Goal: Task Accomplishment & Management: Complete application form

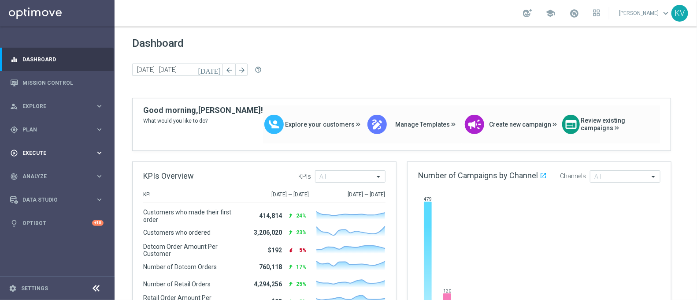
click at [58, 150] on span "Execute" at bounding box center [58, 152] width 73 height 5
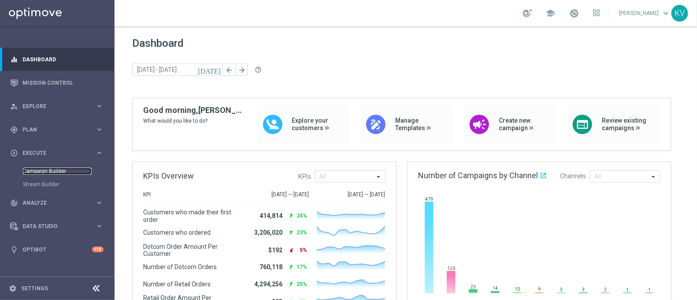
click at [52, 174] on link "Campaign Builder" at bounding box center [57, 170] width 69 height 7
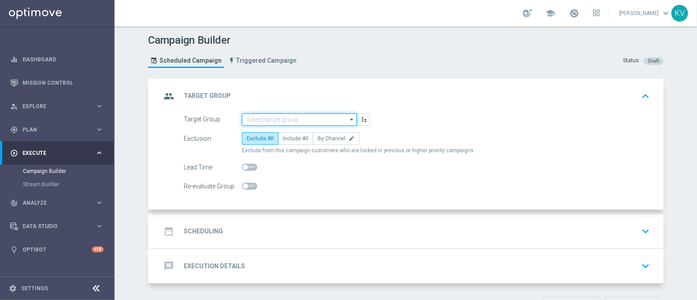
click at [285, 119] on input at bounding box center [299, 119] width 115 height 12
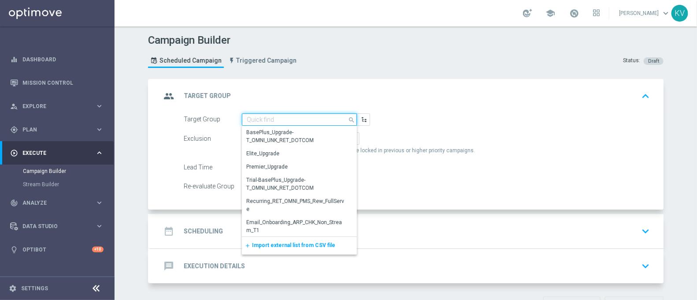
paste input "WED_[PHONE_NUMBER]_SMS_RET_PRINT"
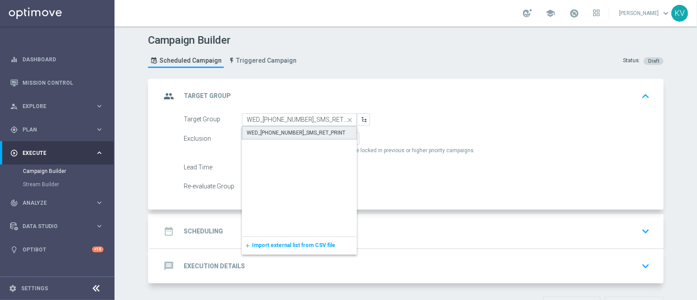
click at [284, 134] on div "WED_[PHONE_NUMBER]_SMS_RET_PRINT" at bounding box center [296, 133] width 99 height 8
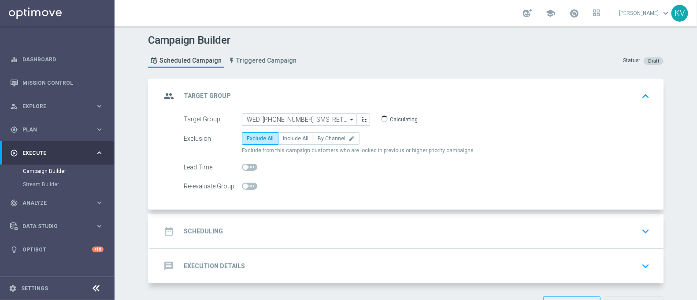
type input "WED_[PHONE_NUMBER]_SMS_RET_PRINT"
click at [284, 135] on span "Include All" at bounding box center [296, 138] width 26 height 6
click at [284, 137] on input "Include All" at bounding box center [286, 140] width 6 height 6
radio input "true"
click at [243, 230] on div "date_range Scheduling keyboard_arrow_down" at bounding box center [407, 231] width 492 height 17
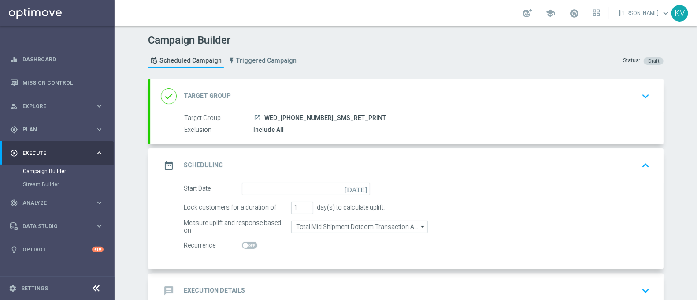
click at [246, 180] on div "date_range Scheduling keyboard_arrow_up" at bounding box center [407, 165] width 514 height 34
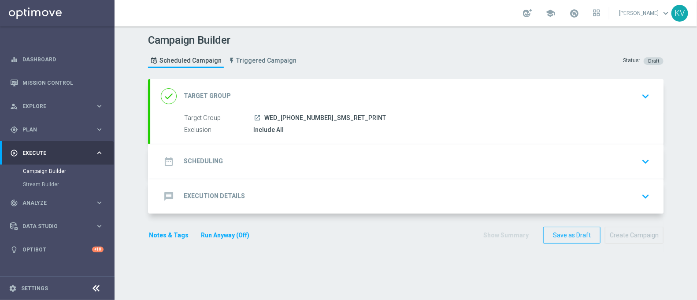
click at [249, 175] on div "date_range Scheduling keyboard_arrow_down" at bounding box center [407, 161] width 514 height 34
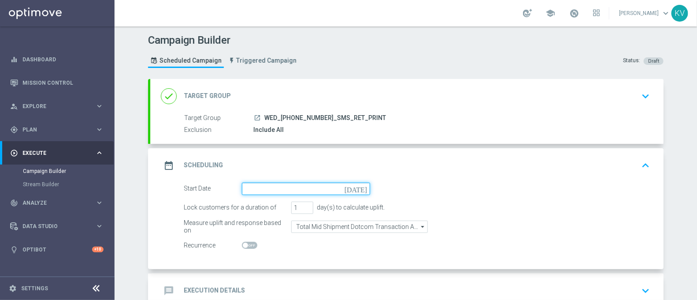
click at [268, 186] on input at bounding box center [306, 188] width 128 height 12
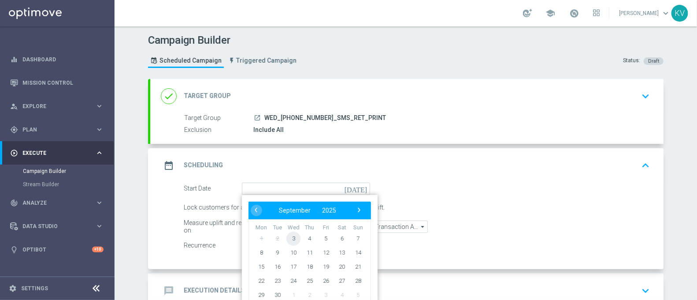
click at [288, 238] on span "3" at bounding box center [294, 238] width 14 height 14
type input "[DATE]"
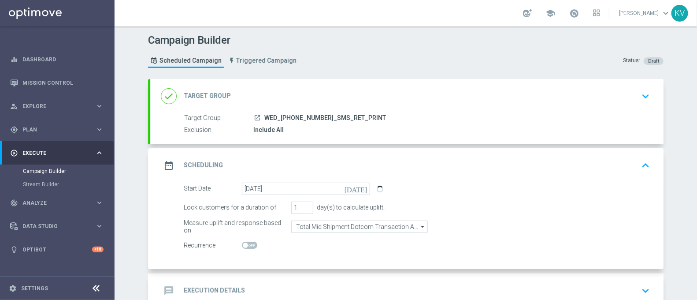
click at [311, 217] on form "Start Date [DATE] [DATE] Lock customers for a duration of 1 day(s) to calculate…" at bounding box center [417, 216] width 466 height 69
click at [311, 219] on form "Start Date [DATE] [DATE] Lock customers for a duration of 1 day(s) to calculate…" at bounding box center [417, 216] width 466 height 69
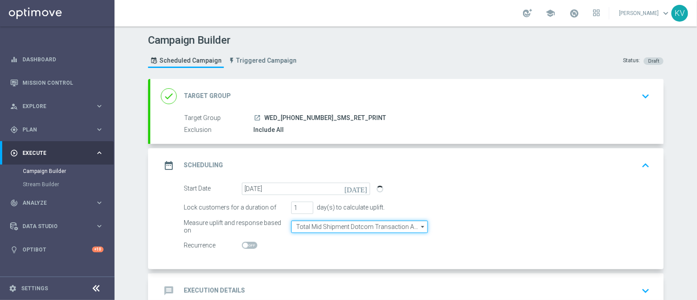
click at [311, 222] on input "Total Mid Shipment Dotcom Transaction Amount" at bounding box center [359, 226] width 137 height 12
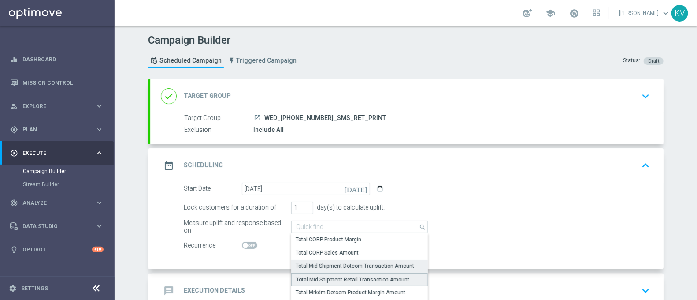
click at [327, 275] on div "Total Mid Shipment Retail Transaction Amount" at bounding box center [352, 279] width 113 height 8
type input "Total Mid Shipment Retail Transaction Amount"
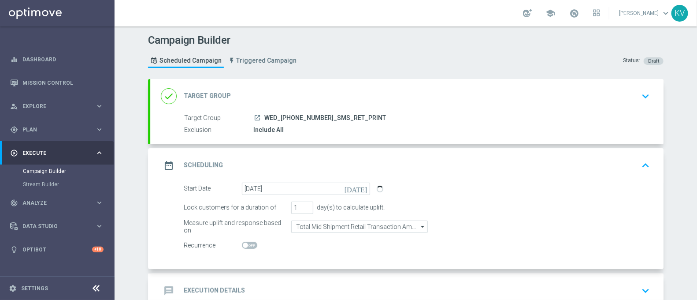
scroll to position [55, 0]
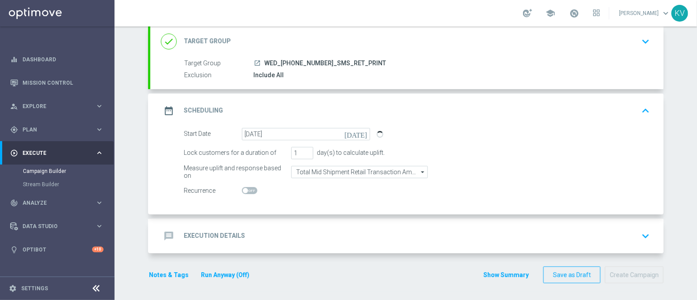
click at [277, 234] on div "message Execution Details keyboard_arrow_down" at bounding box center [407, 235] width 492 height 17
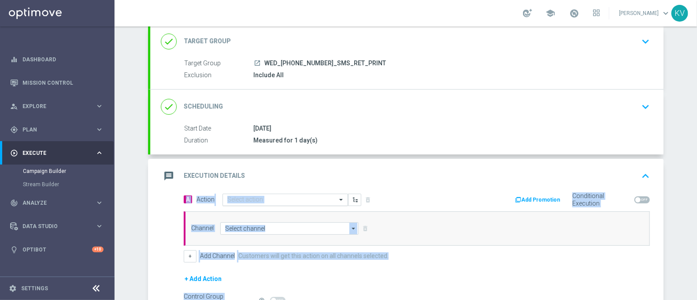
click at [252, 199] on input "text" at bounding box center [276, 199] width 98 height 7
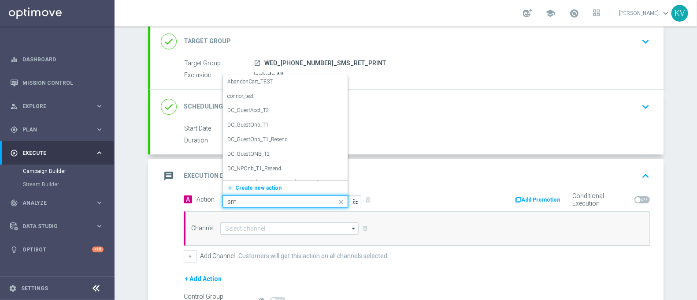
type input "sms"
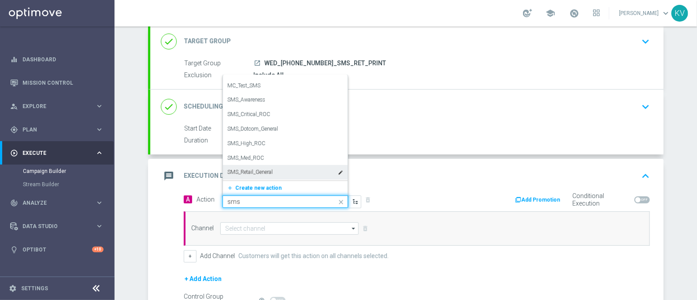
click at [261, 168] on label "SMS_Retail_General" at bounding box center [249, 171] width 45 height 7
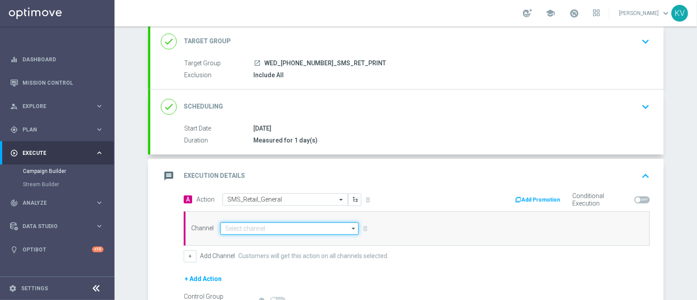
click at [252, 223] on input at bounding box center [289, 228] width 138 height 12
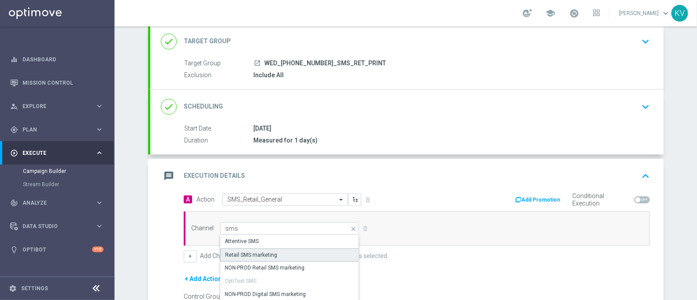
click at [279, 255] on div "Retail SMS marketing" at bounding box center [289, 254] width 139 height 13
type input "Retail SMS marketing"
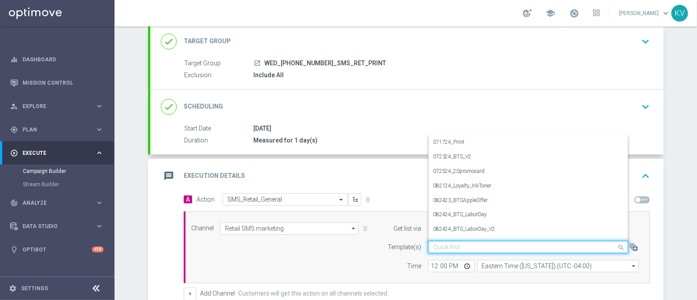
click at [445, 243] on input "text" at bounding box center [519, 246] width 173 height 7
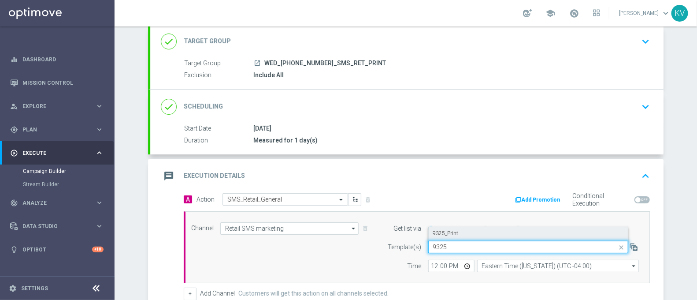
click at [458, 232] on div "9325_Print" at bounding box center [528, 233] width 190 height 15
type input "9325"
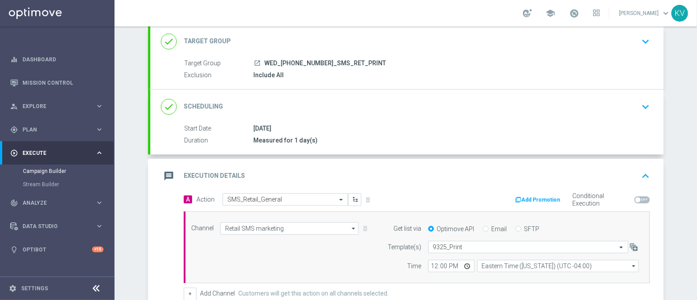
scroll to position [192, 0]
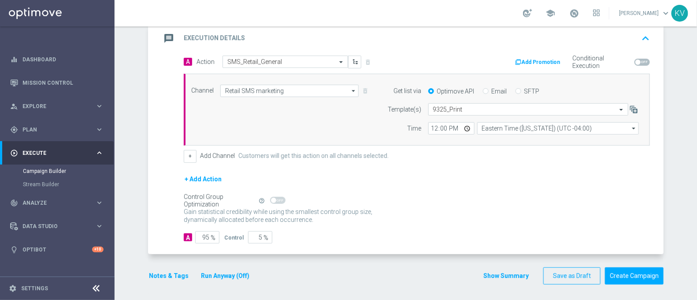
click at [172, 270] on button "Notes & Tags" at bounding box center [168, 275] width 41 height 11
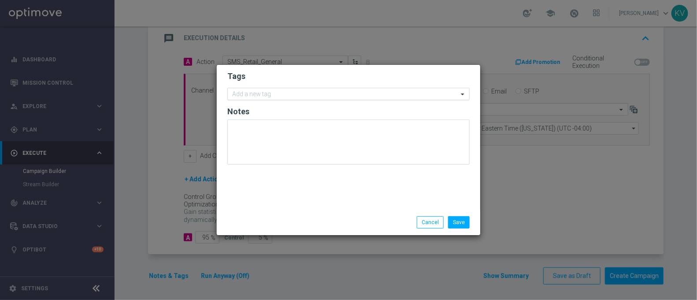
click at [282, 99] on div at bounding box center [344, 95] width 227 height 9
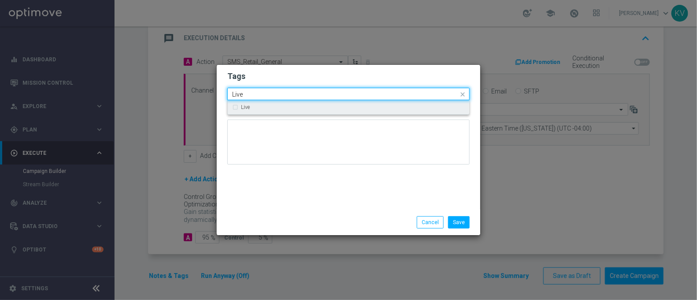
click at [279, 104] on div "Live" at bounding box center [353, 106] width 224 height 5
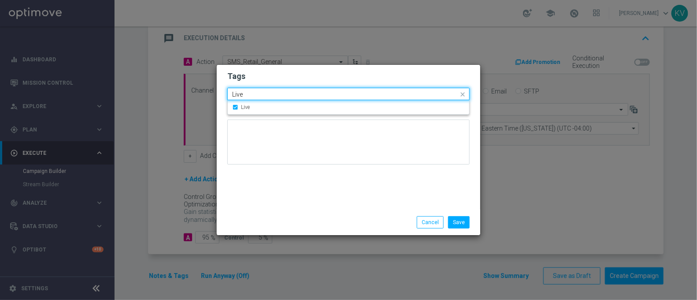
click at [256, 89] on div "Quick find × Live Live" at bounding box center [343, 94] width 231 height 11
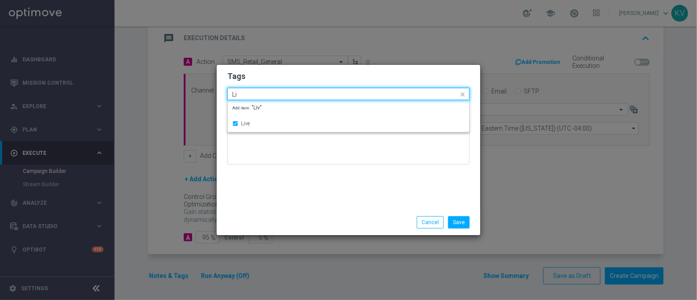
type input "L"
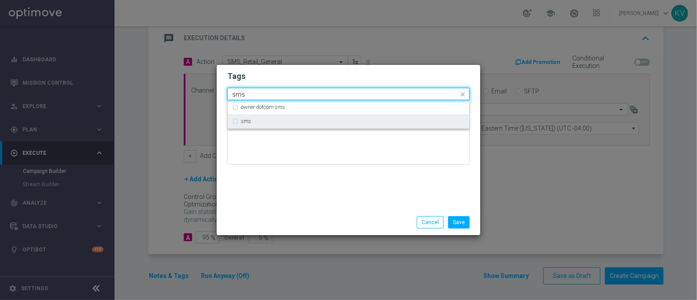
click at [262, 118] on div "sms" at bounding box center [348, 121] width 233 height 14
type input "sms"
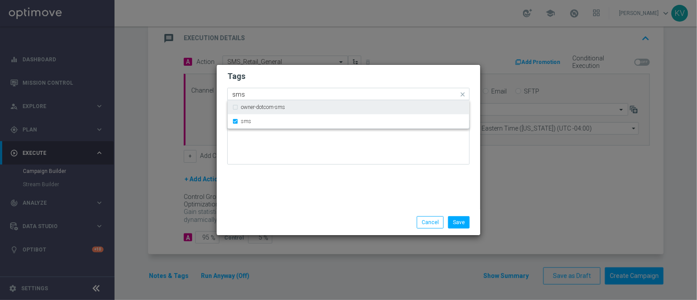
click at [260, 96] on input "sms" at bounding box center [345, 94] width 226 height 7
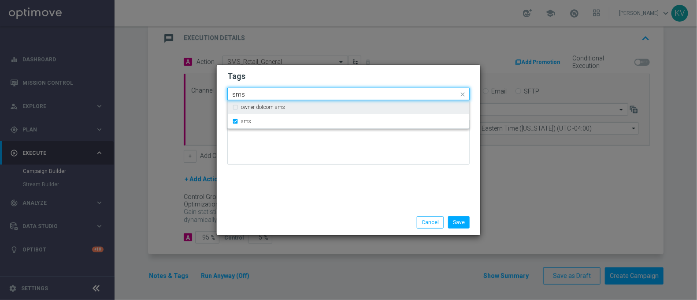
click at [260, 96] on input "sms" at bounding box center [345, 94] width 226 height 7
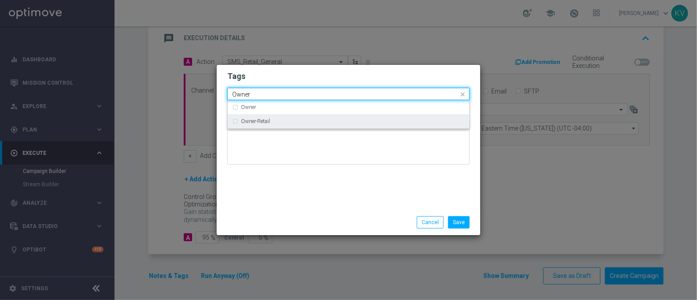
click at [271, 116] on div "Owner-Retail" at bounding box center [348, 121] width 233 height 14
type input "Owner"
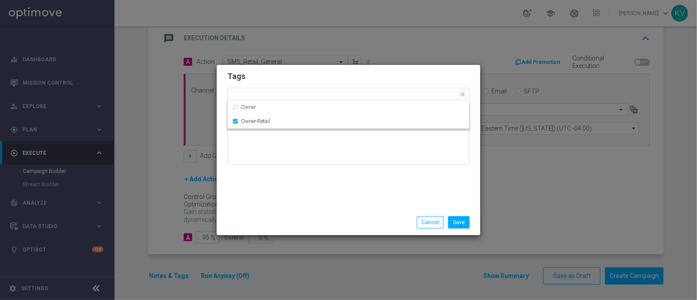
click at [359, 190] on div "Tags Quick find × Live × sms × Owner-Retail Owner Owner-Retail Notes" at bounding box center [349, 137] width 264 height 145
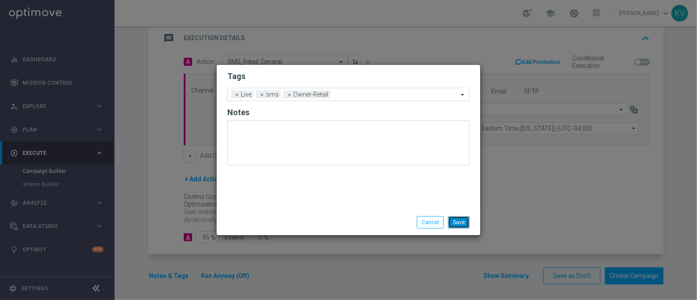
click at [458, 225] on button "Save" at bounding box center [459, 222] width 22 height 12
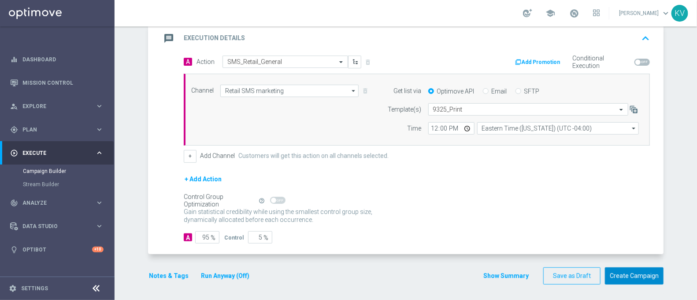
click at [621, 281] on button "Create Campaign" at bounding box center [634, 275] width 59 height 17
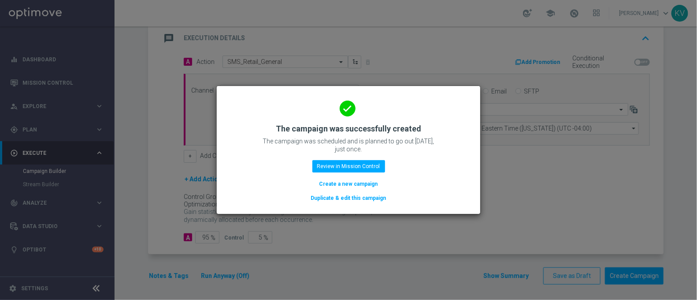
click at [343, 182] on button "Create a new campaign" at bounding box center [349, 184] width 60 height 10
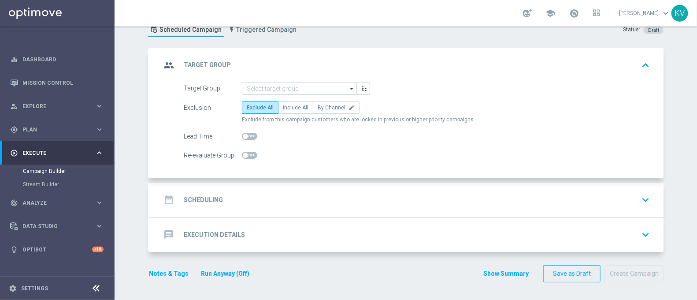
scroll to position [0, 0]
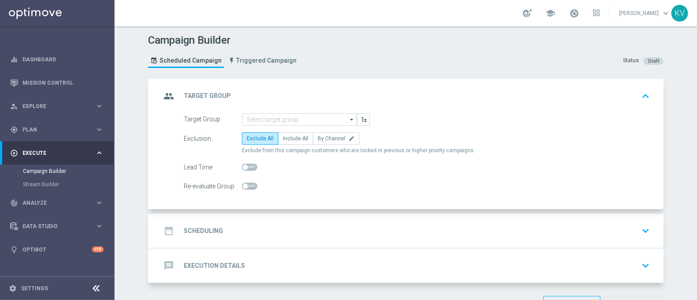
type input "Total Mid Shipment Dotcom Transaction Amount"
click at [272, 121] on input at bounding box center [299, 119] width 115 height 12
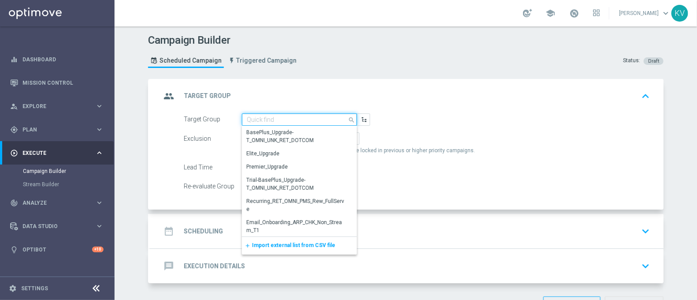
paste input "THUR_[PHONE_NUMBER]_SMS_RET_BTS"
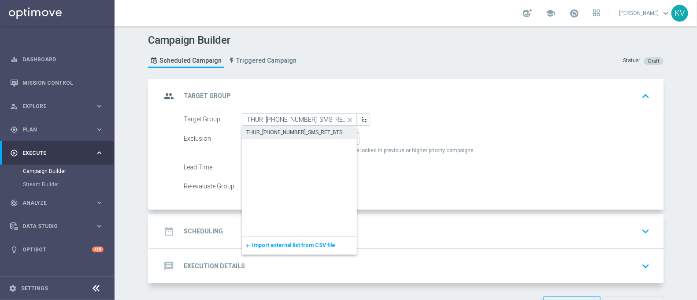
click at [275, 130] on div "THUR_[PHONE_NUMBER]_SMS_RET_BTS" at bounding box center [294, 132] width 96 height 8
type input "THUR_[PHONE_NUMBER]_SMS_RET_BTS"
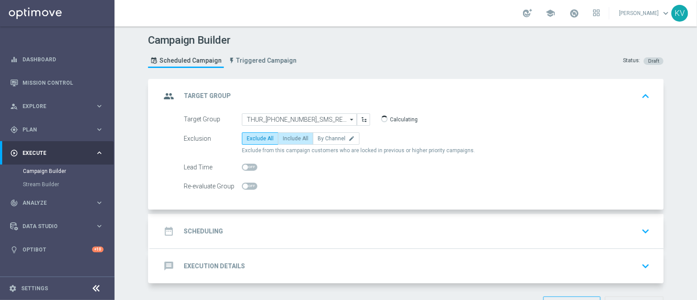
click at [301, 136] on span "Include All" at bounding box center [296, 138] width 26 height 6
click at [289, 137] on input "Include All" at bounding box center [286, 140] width 6 height 6
radio input "true"
click at [293, 233] on div "date_range Scheduling keyboard_arrow_down" at bounding box center [407, 231] width 492 height 17
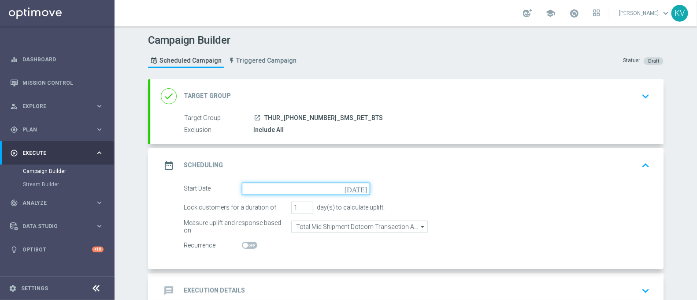
click at [283, 191] on input at bounding box center [306, 188] width 128 height 12
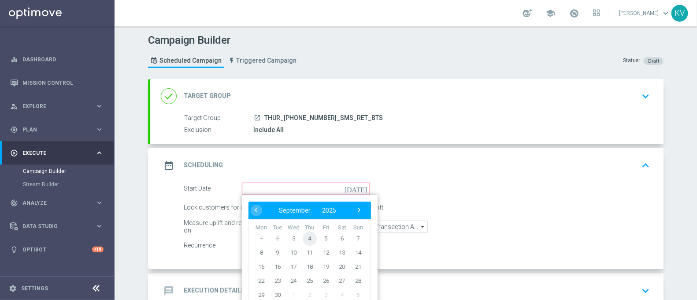
click at [303, 234] on span "4" at bounding box center [310, 238] width 14 height 14
type input "[DATE]"
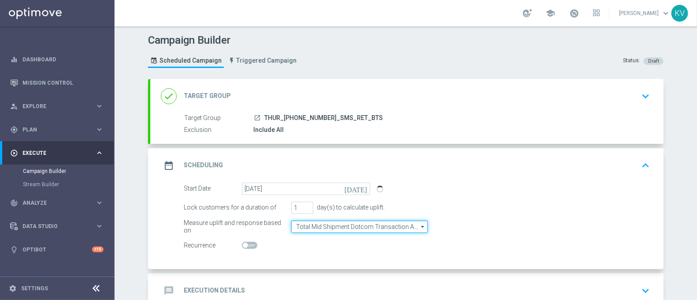
click at [321, 227] on input "Total Mid Shipment Dotcom Transaction Amount" at bounding box center [359, 226] width 137 height 12
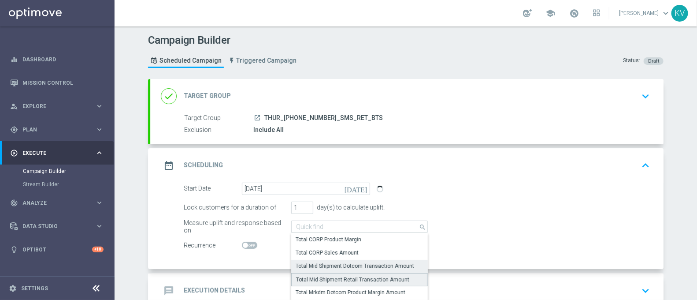
click at [333, 280] on div "Total Mid Shipment Retail Transaction Amount" at bounding box center [352, 279] width 113 height 8
type input "Total Mid Shipment Retail Transaction Amount"
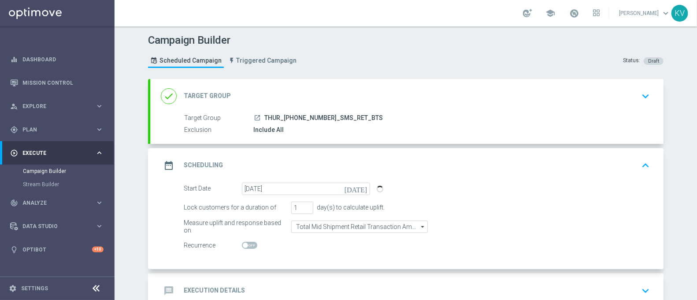
scroll to position [55, 0]
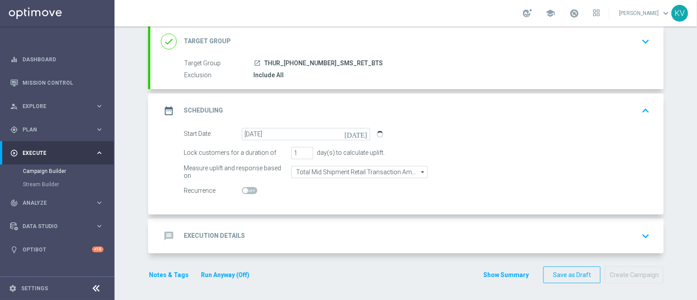
click at [336, 247] on div "message Execution Details keyboard_arrow_down" at bounding box center [407, 236] width 514 height 34
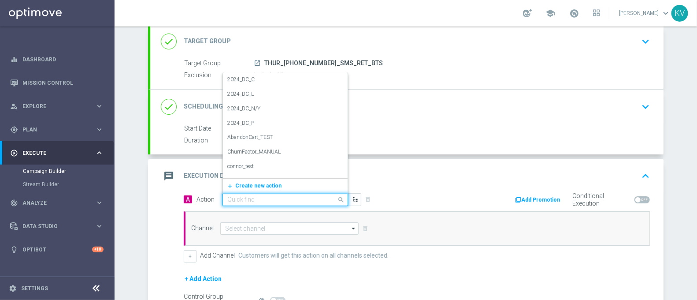
click at [269, 196] on input "text" at bounding box center [276, 199] width 98 height 7
type input "sms"
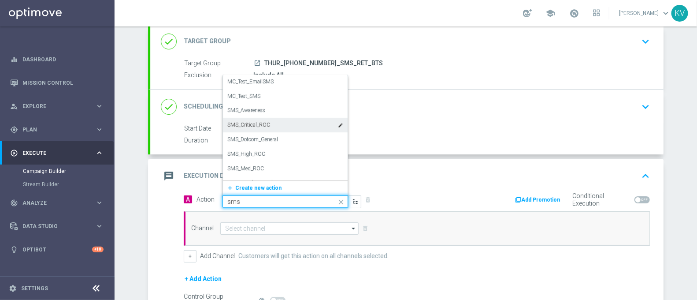
scroll to position [11, 0]
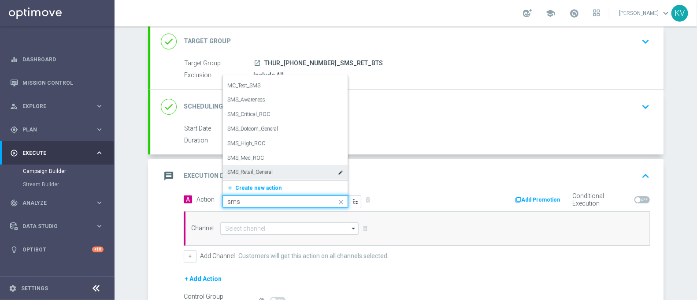
click at [261, 175] on div "SMS_Retail_General edit" at bounding box center [285, 172] width 116 height 15
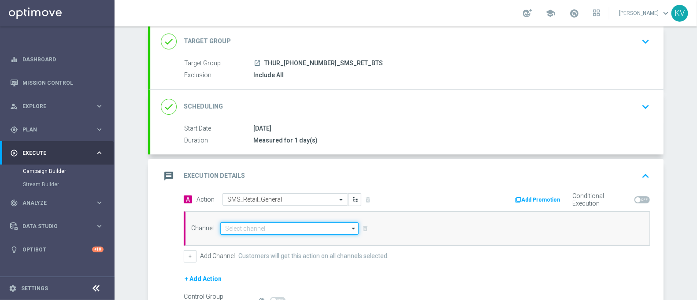
click at [260, 228] on input at bounding box center [289, 228] width 138 height 12
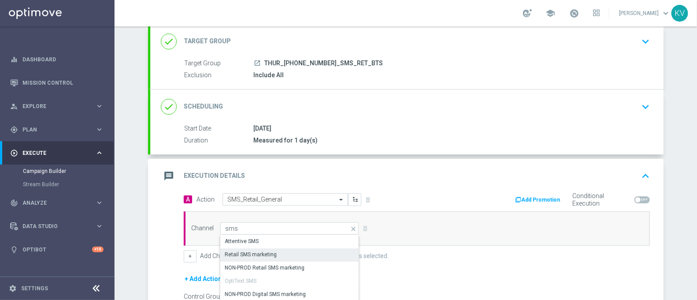
click at [273, 249] on div "Retail SMS marketing" at bounding box center [289, 254] width 139 height 12
type input "Retail SMS marketing"
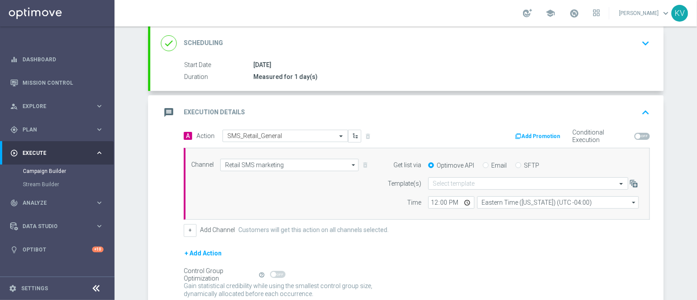
scroll to position [119, 0]
click at [442, 185] on div "Select template" at bounding box center [528, 182] width 200 height 12
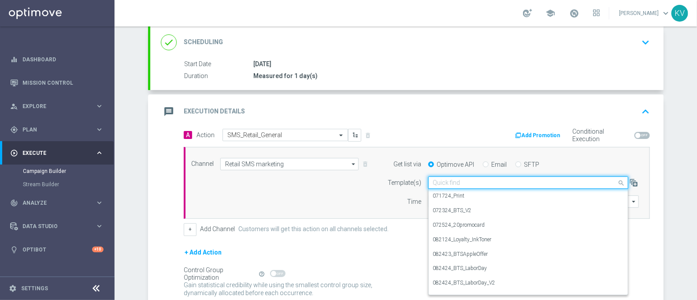
click at [442, 185] on div "Quick find" at bounding box center [528, 182] width 200 height 12
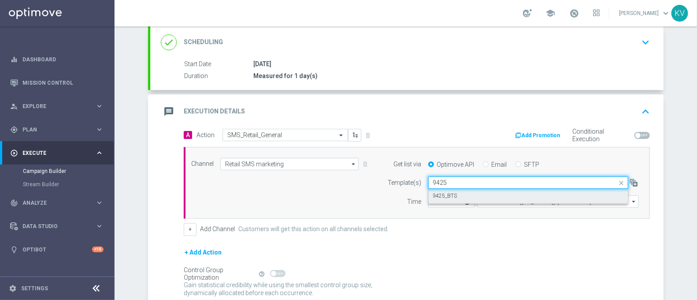
click at [455, 192] on div "9425_BTS" at bounding box center [528, 196] width 190 height 15
type input "9425"
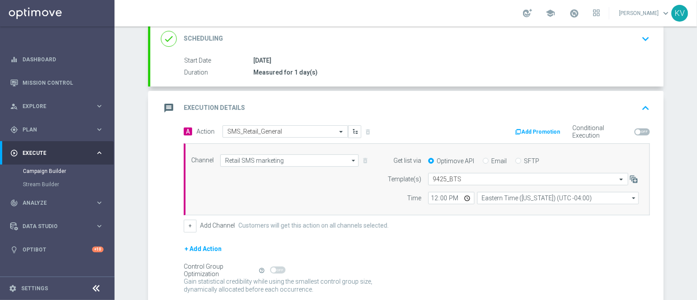
scroll to position [126, 0]
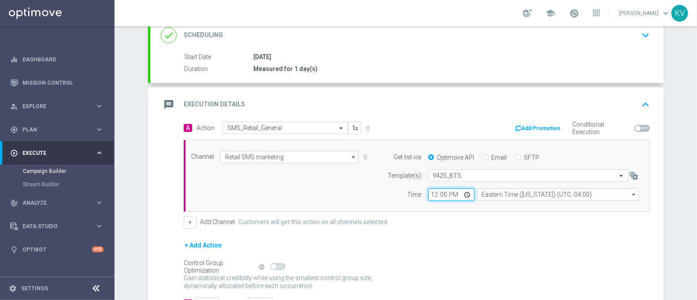
click at [428, 196] on input "12:00" at bounding box center [451, 194] width 46 height 12
type input "09:00"
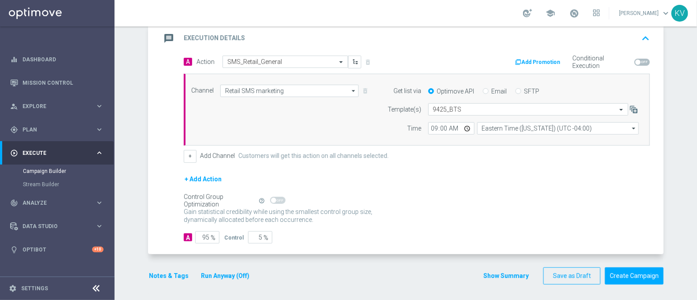
click at [166, 272] on button "Notes & Tags" at bounding box center [168, 275] width 41 height 11
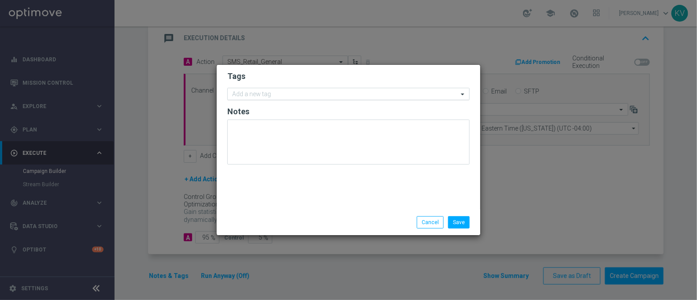
click at [253, 97] on input "text" at bounding box center [345, 94] width 226 height 7
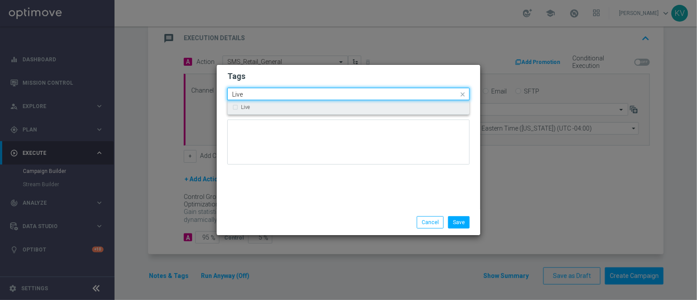
click at [254, 102] on div "Live" at bounding box center [348, 107] width 233 height 14
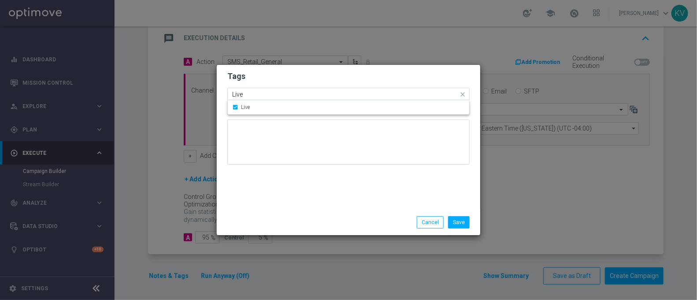
click at [254, 91] on input "Live" at bounding box center [345, 94] width 226 height 7
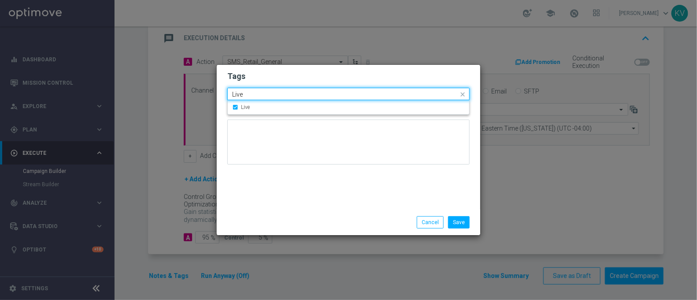
click at [254, 91] on input "Live" at bounding box center [345, 94] width 226 height 7
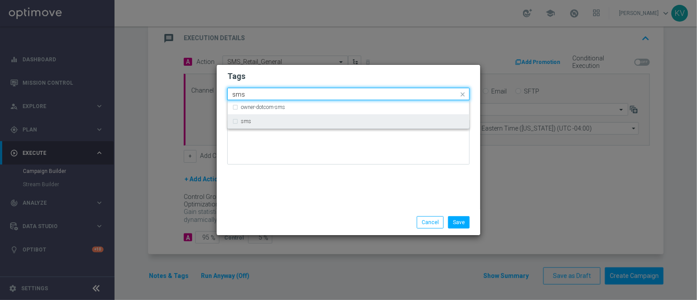
click at [269, 120] on div "sms" at bounding box center [353, 121] width 224 height 5
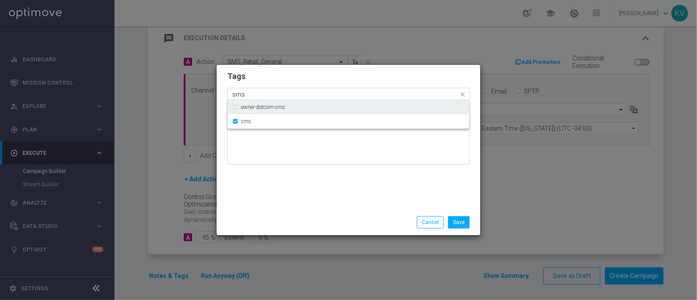
click at [268, 89] on div "Quick find × Live × sms sms" at bounding box center [343, 94] width 231 height 11
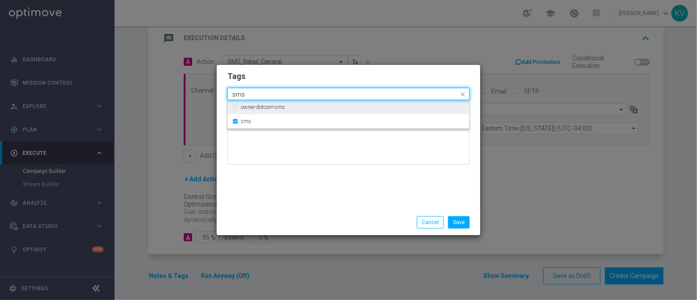
click at [268, 89] on div "Quick find × Live × sms sms" at bounding box center [343, 94] width 231 height 11
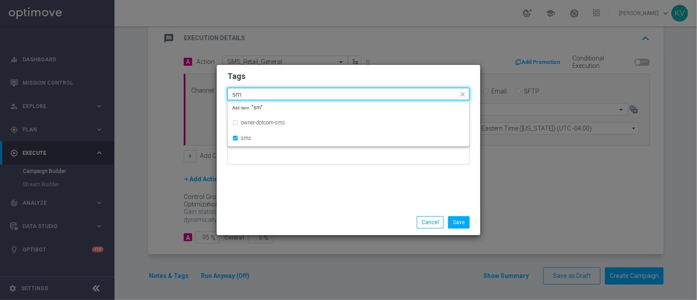
type input "s"
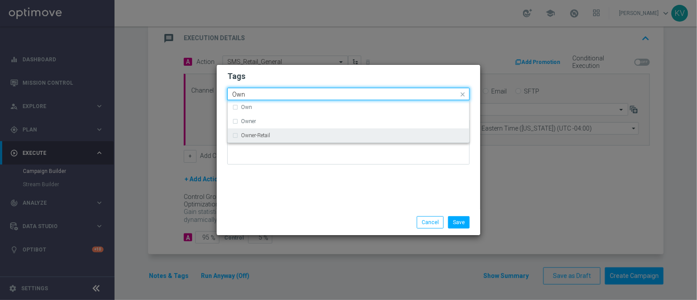
click at [283, 130] on div "Owner-Retail" at bounding box center [348, 135] width 233 height 14
type input "Own"
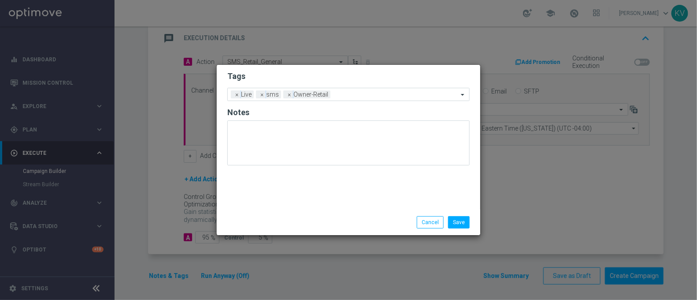
click at [351, 201] on div "Tags Add a new tag × Live × sms × Owner-Retail Notes" at bounding box center [349, 137] width 264 height 145
click at [457, 223] on button "Save" at bounding box center [459, 222] width 22 height 12
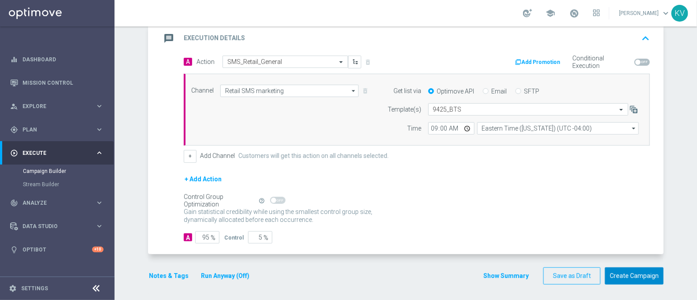
click at [636, 277] on button "Create Campaign" at bounding box center [634, 275] width 59 height 17
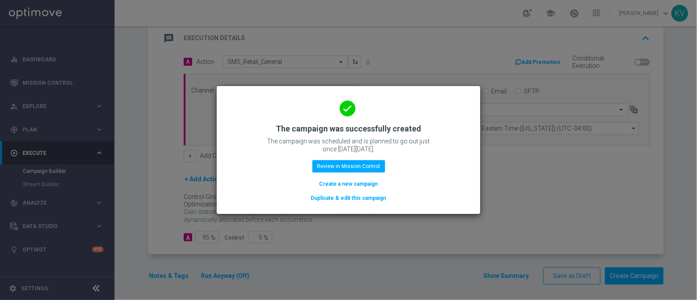
click at [335, 179] on button "Create a new campaign" at bounding box center [349, 184] width 60 height 10
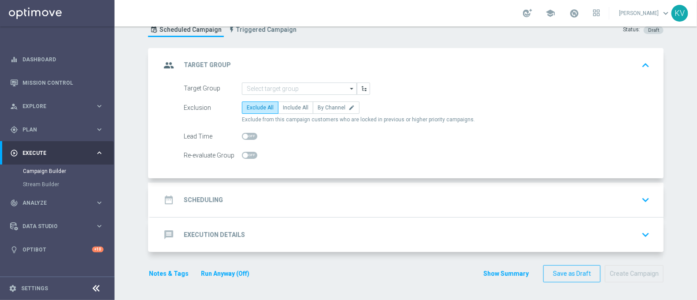
scroll to position [0, 0]
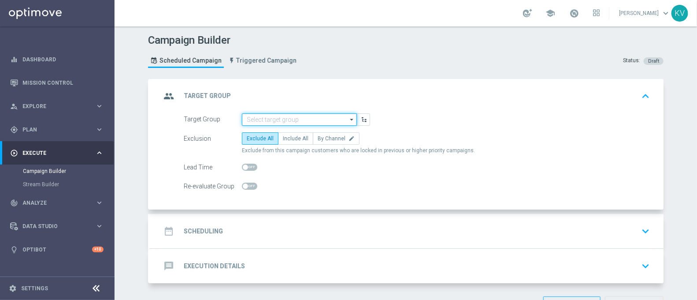
click at [306, 115] on input at bounding box center [299, 119] width 115 height 12
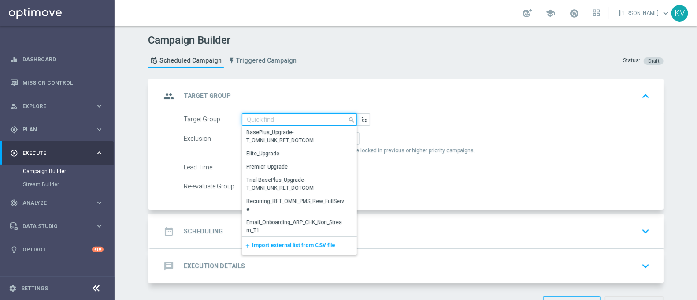
paste input "FRI_[PHONE_NUMBER]_SMS_RET_VERIZON"
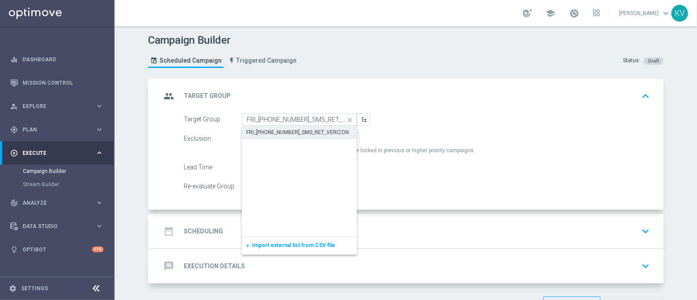
click at [306, 130] on div "FRI_[PHONE_NUMBER]_SMS_RET_VERIZON" at bounding box center [297, 132] width 103 height 8
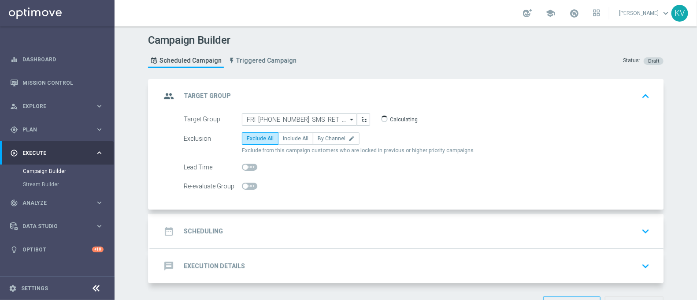
type input "FRI_[PHONE_NUMBER]_SMS_RET_VERIZON"
click at [289, 139] on span "Include All" at bounding box center [296, 138] width 26 height 6
click at [289, 139] on input "Include All" at bounding box center [286, 140] width 6 height 6
radio input "true"
click at [297, 219] on div "date_range Scheduling keyboard_arrow_down" at bounding box center [407, 231] width 514 height 34
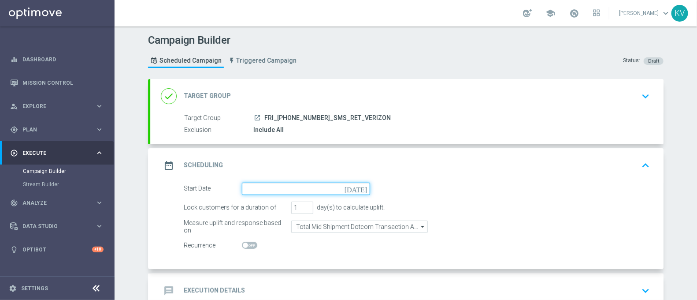
click at [270, 188] on input at bounding box center [306, 188] width 128 height 12
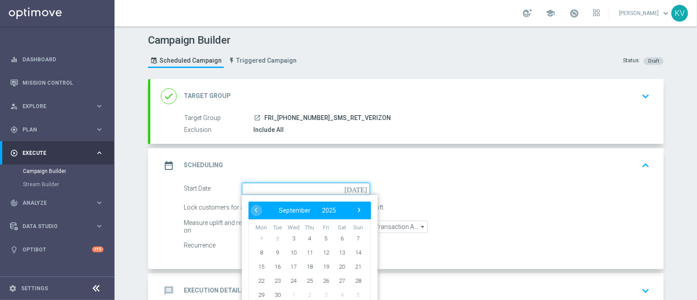
click at [270, 188] on input at bounding box center [306, 188] width 128 height 12
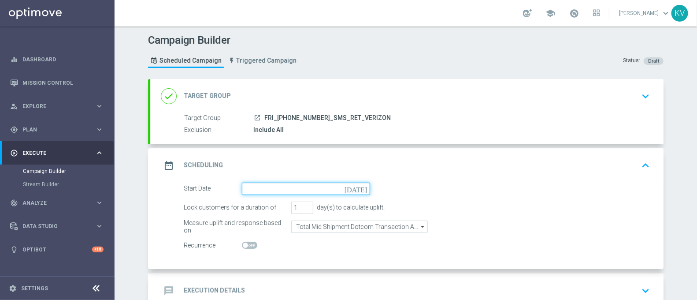
click at [270, 188] on input at bounding box center [306, 188] width 128 height 12
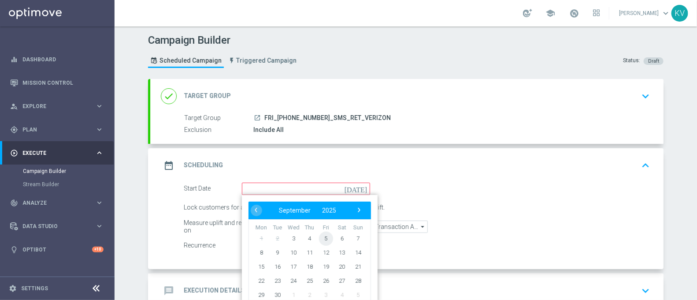
click at [324, 235] on span "5" at bounding box center [326, 238] width 14 height 14
type input "[DATE]"
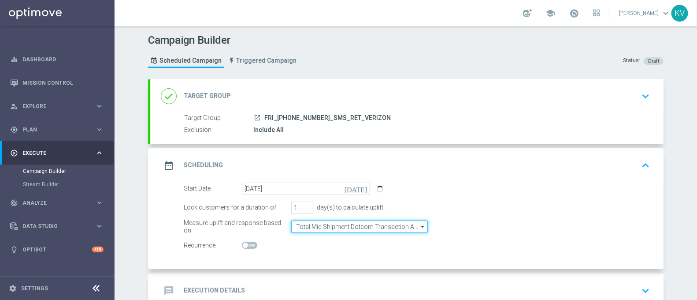
click at [344, 220] on input "Total Mid Shipment Dotcom Transaction Amount" at bounding box center [359, 226] width 137 height 12
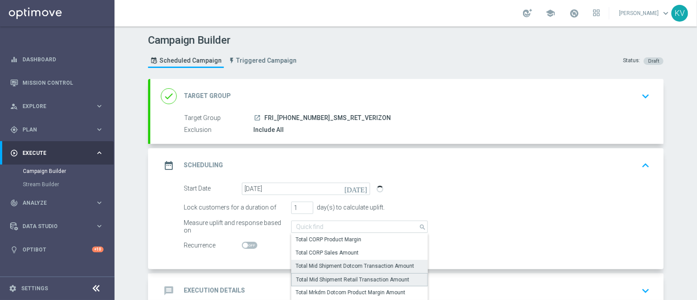
click at [361, 276] on div "Total Mid Shipment Retail Transaction Amount" at bounding box center [352, 279] width 113 height 8
type input "Total Mid Shipment Retail Transaction Amount"
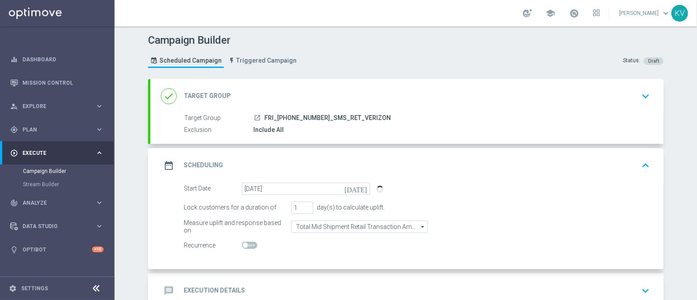
scroll to position [55, 0]
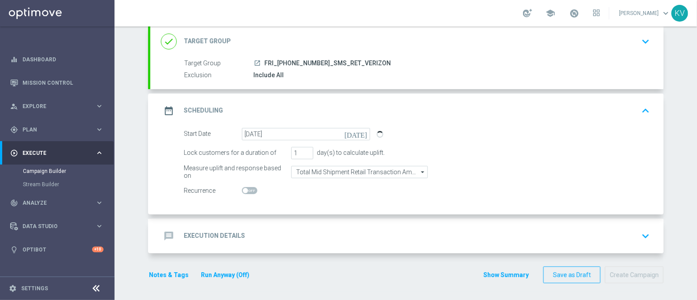
click at [277, 223] on div "message Execution Details keyboard_arrow_down" at bounding box center [407, 236] width 514 height 34
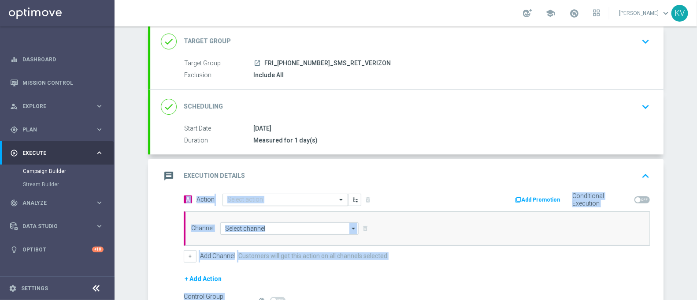
click at [259, 196] on input "text" at bounding box center [276, 199] width 98 height 7
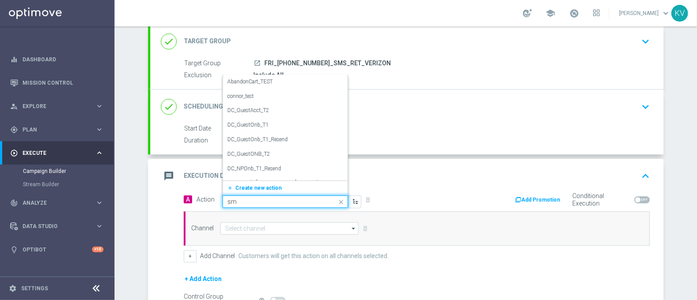
type input "sms"
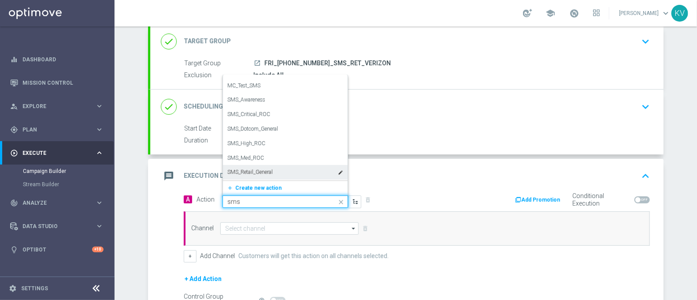
click at [273, 169] on div "SMS_Retail_General edit" at bounding box center [285, 172] width 116 height 15
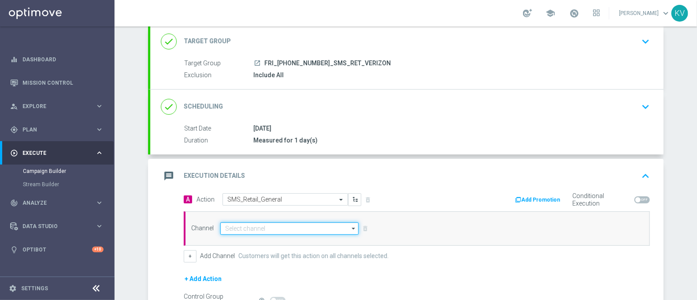
click at [253, 228] on input at bounding box center [289, 228] width 138 height 12
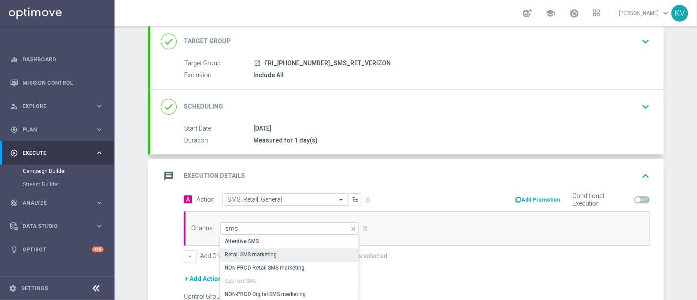
click at [270, 250] on div "Retail SMS marketing" at bounding box center [251, 254] width 52 height 8
type input "Retail SMS marketing"
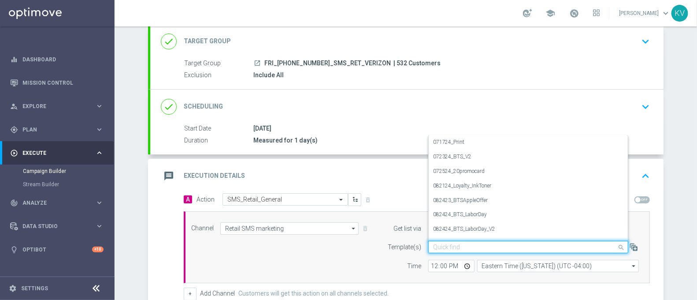
click at [460, 243] on input "text" at bounding box center [519, 246] width 173 height 7
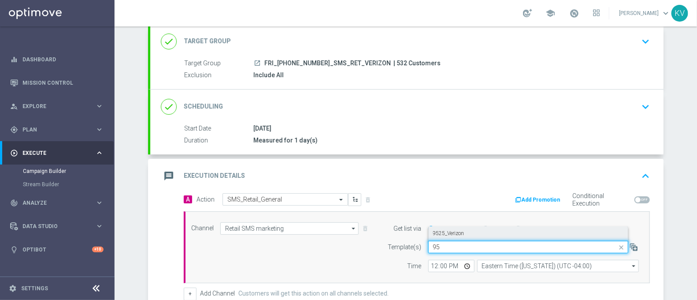
click at [465, 234] on div "9525_Verizon" at bounding box center [528, 233] width 190 height 15
type input "95"
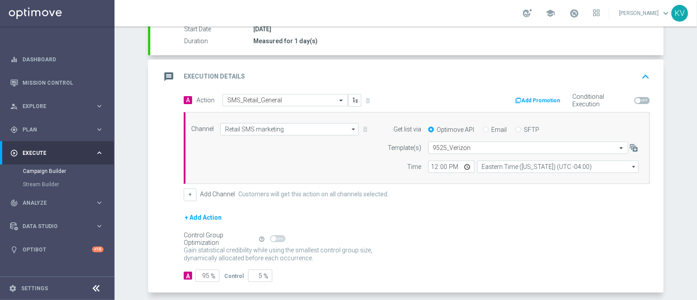
scroll to position [192, 0]
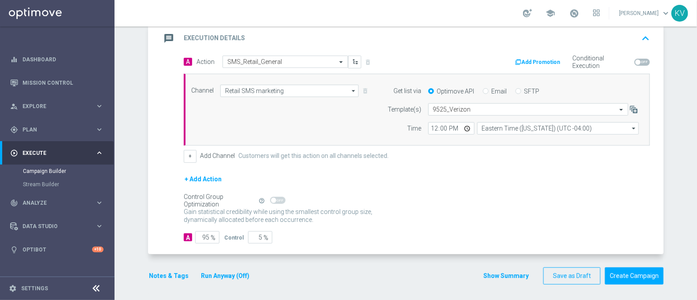
click at [162, 274] on button "Notes & Tags" at bounding box center [168, 275] width 41 height 11
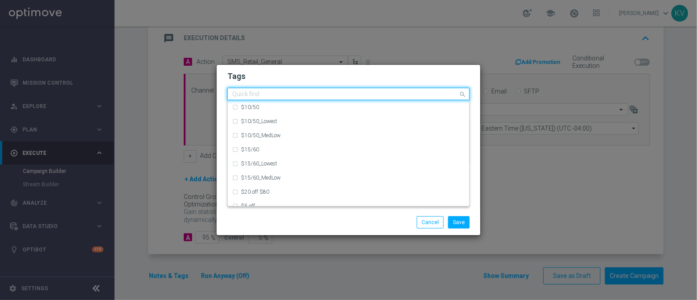
click at [236, 99] on div at bounding box center [344, 95] width 227 height 9
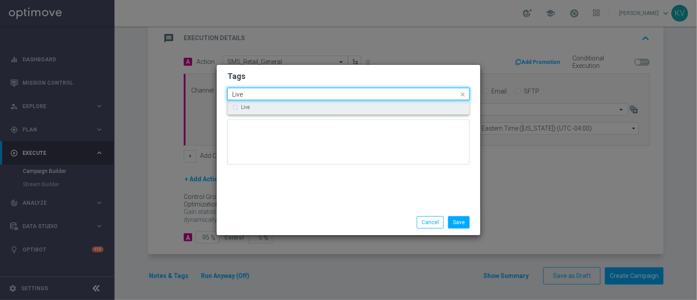
click at [244, 106] on label "Live" at bounding box center [245, 106] width 9 height 5
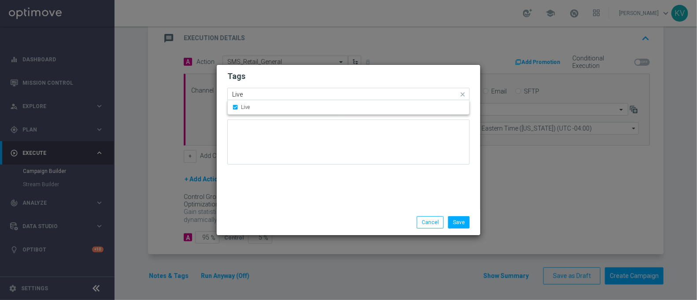
click at [255, 97] on input "Live" at bounding box center [345, 94] width 226 height 7
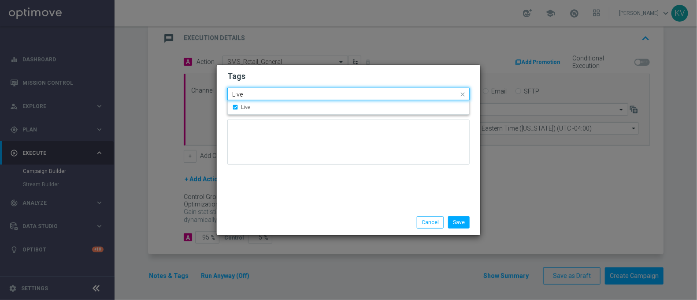
click at [255, 97] on input "Live" at bounding box center [345, 94] width 226 height 7
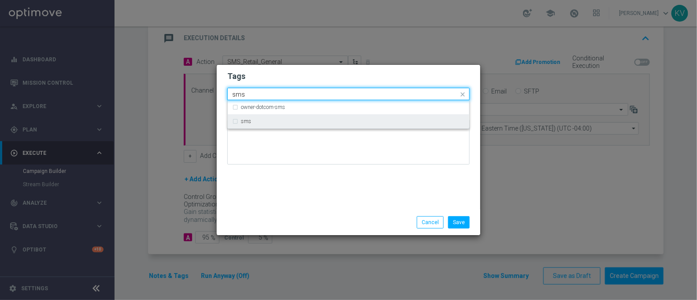
click at [268, 126] on div "sms" at bounding box center [348, 121] width 233 height 14
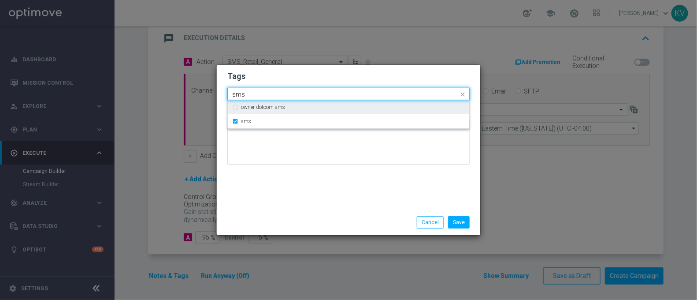
click at [266, 91] on input "sms" at bounding box center [345, 94] width 226 height 7
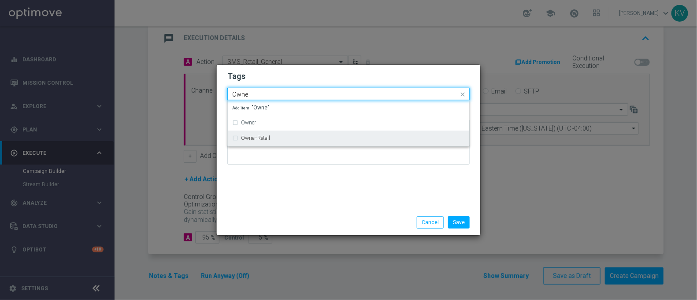
click at [283, 134] on div "Owner-Retail" at bounding box center [348, 138] width 233 height 14
type input "Owne"
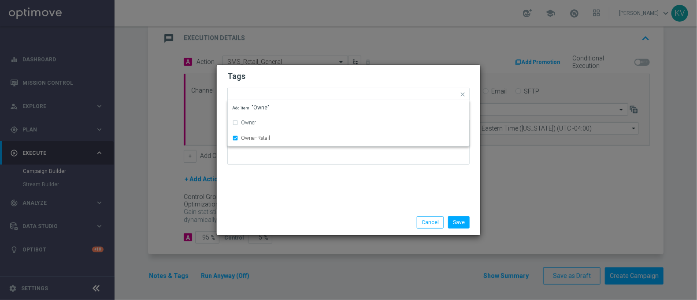
drag, startPoint x: 298, startPoint y: 181, endPoint x: 333, endPoint y: 183, distance: 34.9
click at [333, 183] on div "Tags Quick find × Live × sms × Owner-Retail Owner Owner-Retail Add item "Owne" …" at bounding box center [349, 137] width 264 height 145
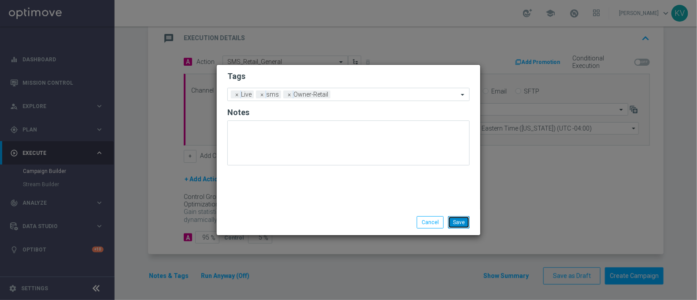
click at [460, 219] on button "Save" at bounding box center [459, 222] width 22 height 12
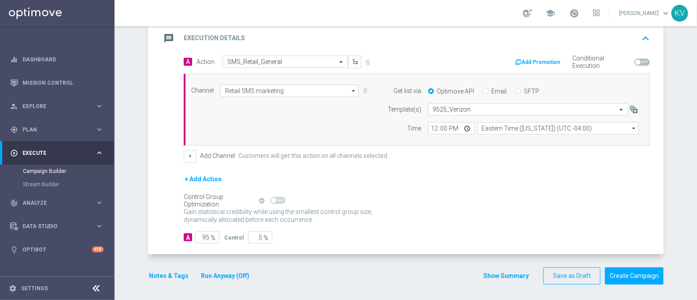
click at [630, 290] on div "done Target Group keyboard_arrow_down Target Group launch FRI_[PHONE_NUMBER]_SM…" at bounding box center [406, 90] width 516 height 406
click at [635, 276] on button "Create Campaign" at bounding box center [634, 275] width 59 height 17
